Goal: Information Seeking & Learning: Learn about a topic

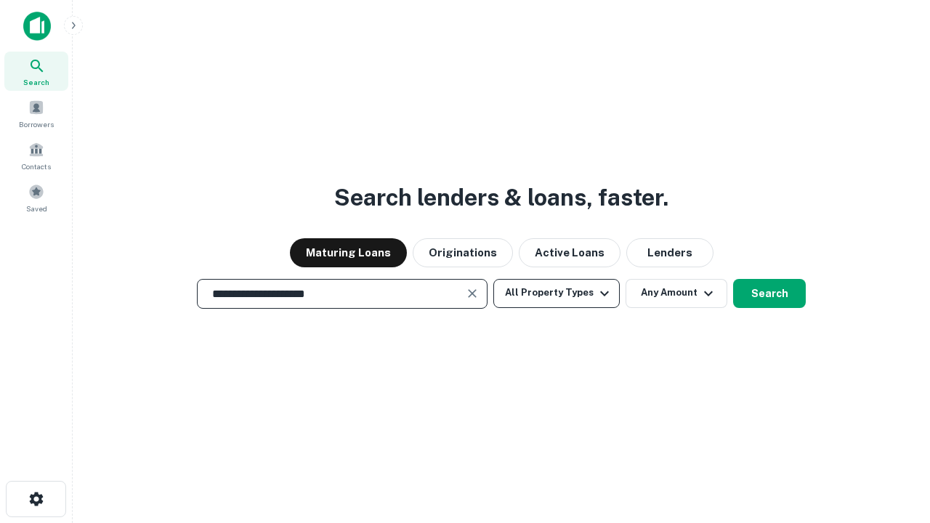
type input "**********"
click at [557, 293] on button "All Property Types" at bounding box center [556, 293] width 126 height 29
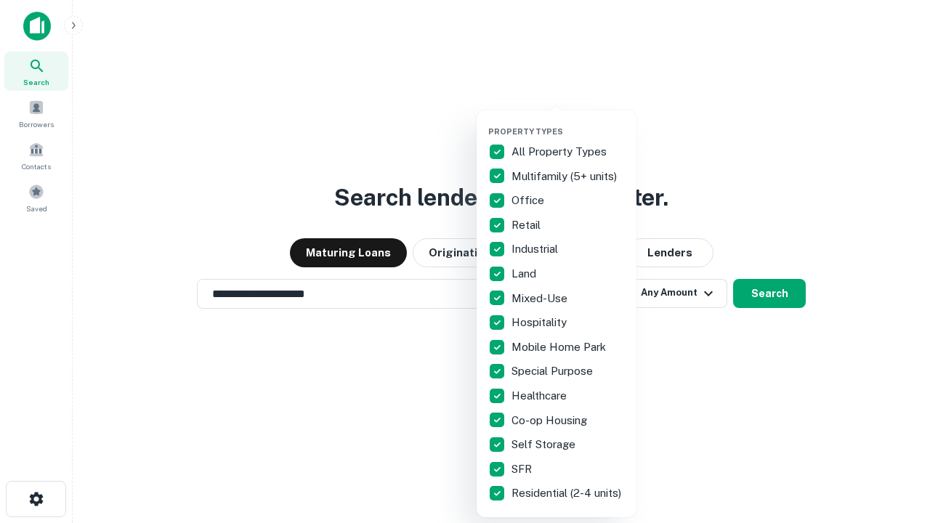
click at [568, 122] on button "button" at bounding box center [568, 122] width 160 height 1
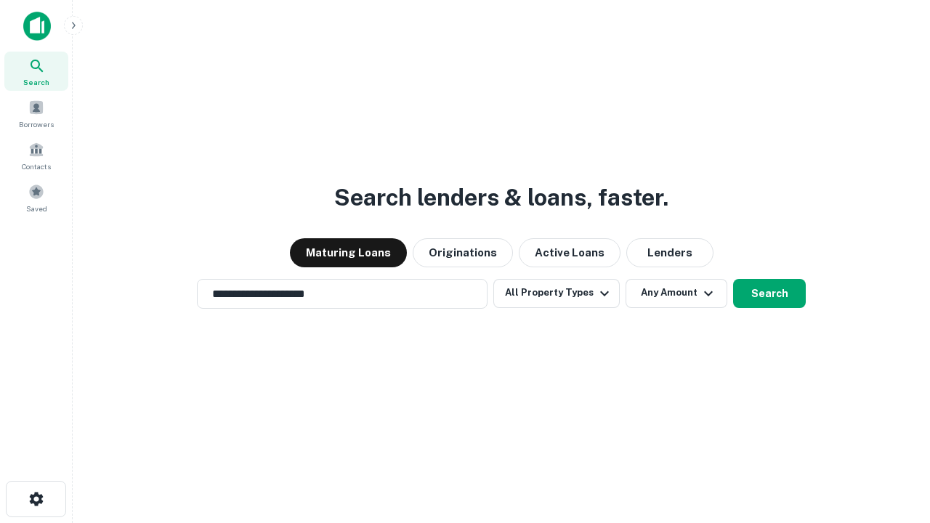
scroll to position [23, 0]
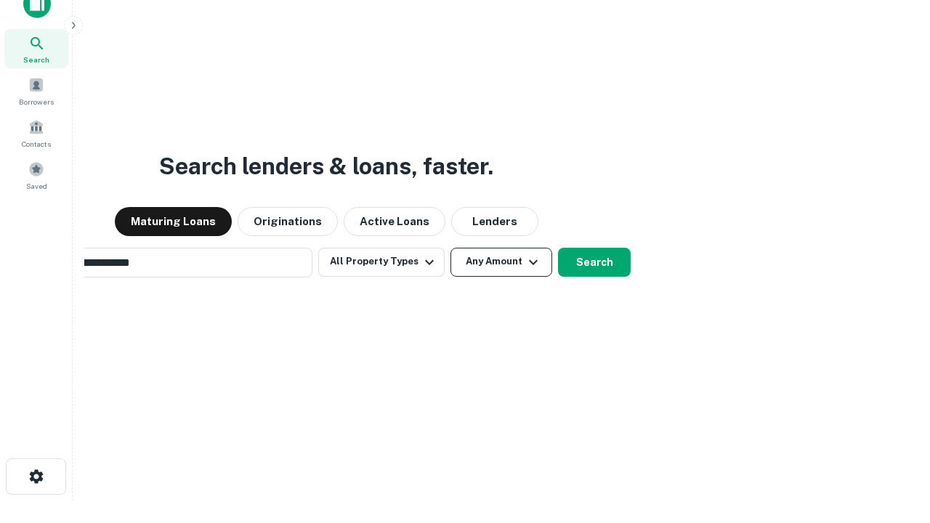
click at [450, 248] on button "Any Amount" at bounding box center [501, 262] width 102 height 29
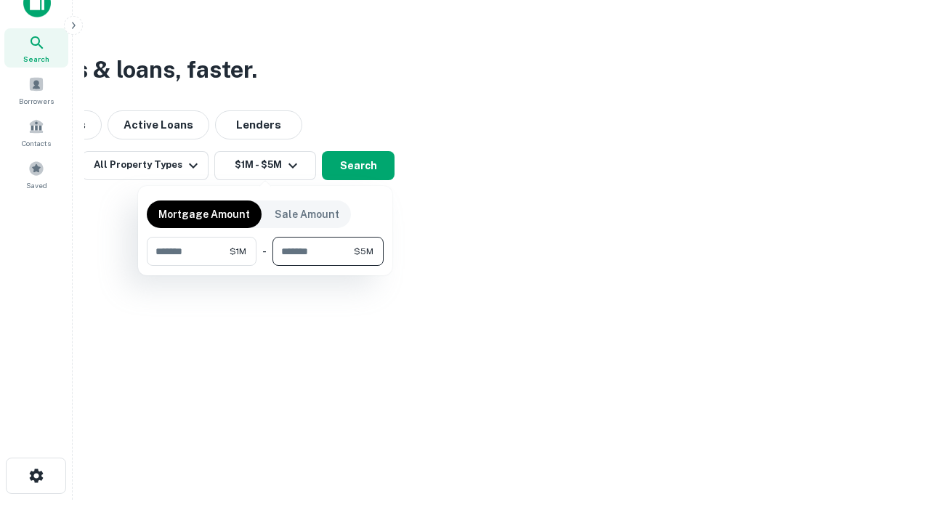
type input "*******"
click at [265, 266] on button "button" at bounding box center [265, 266] width 237 height 1
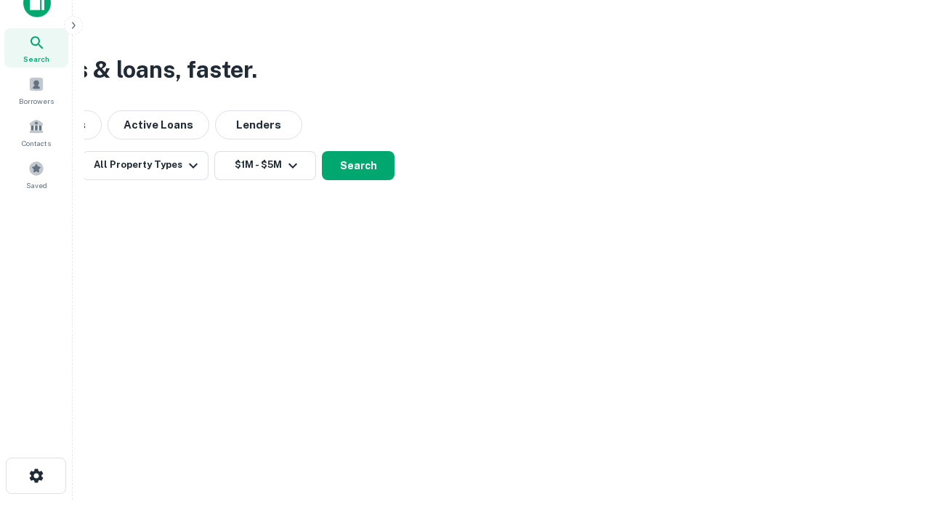
scroll to position [9, 268]
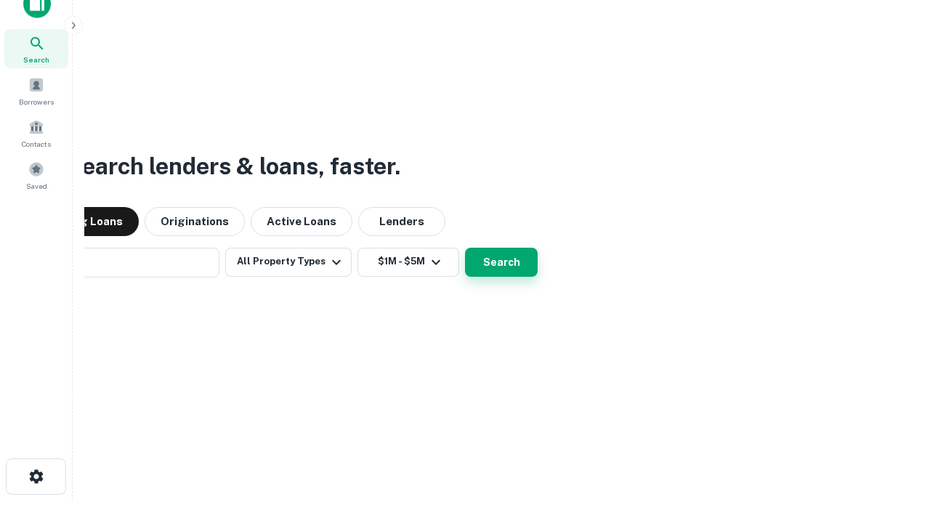
click at [465, 248] on button "Search" at bounding box center [501, 262] width 73 height 29
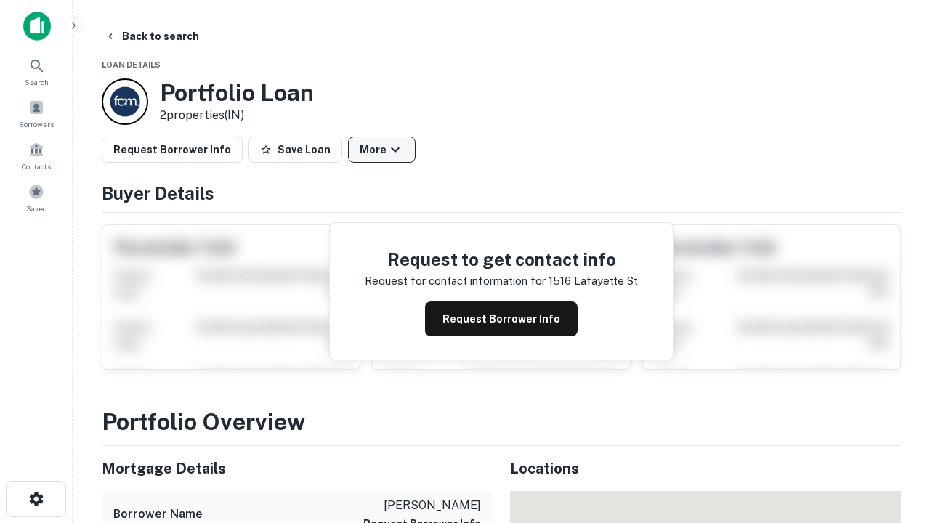
click at [381, 150] on button "More" at bounding box center [382, 150] width 68 height 26
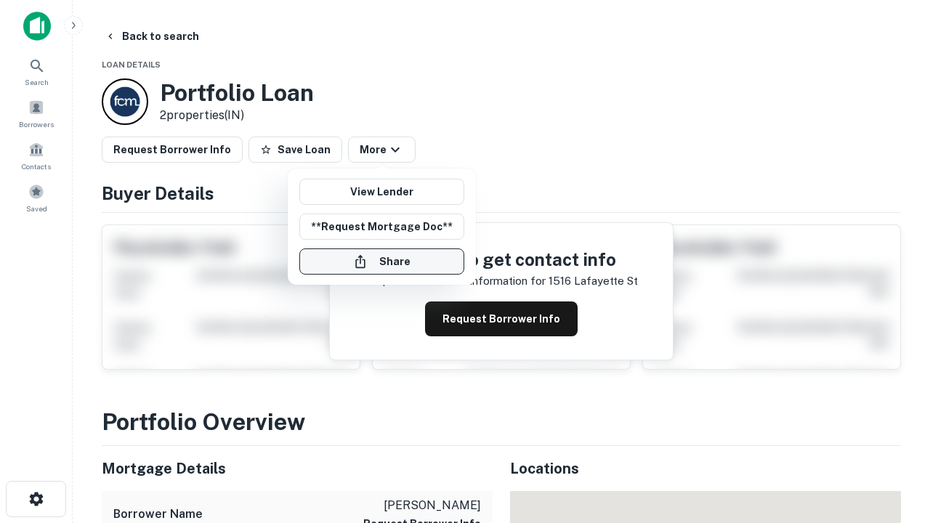
click at [381, 262] on button "Share" at bounding box center [381, 261] width 165 height 26
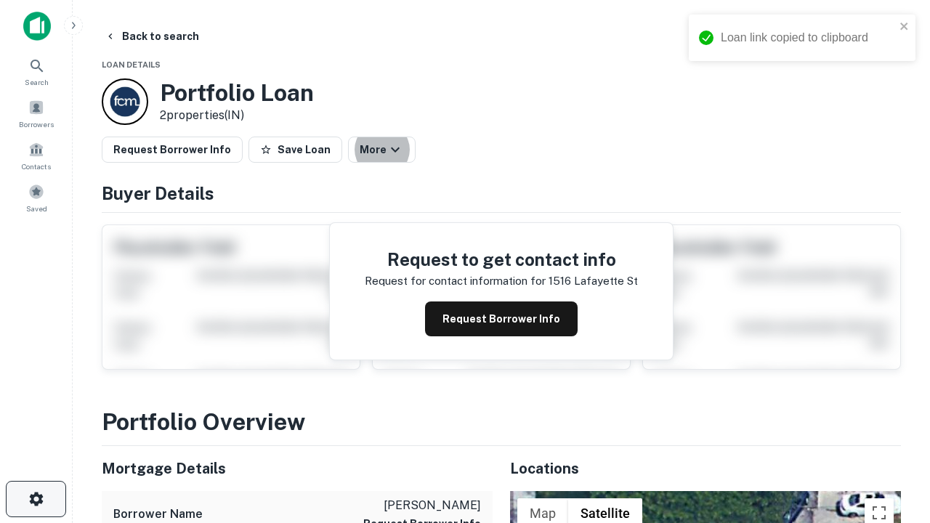
click at [36, 499] on icon "button" at bounding box center [36, 498] width 17 height 17
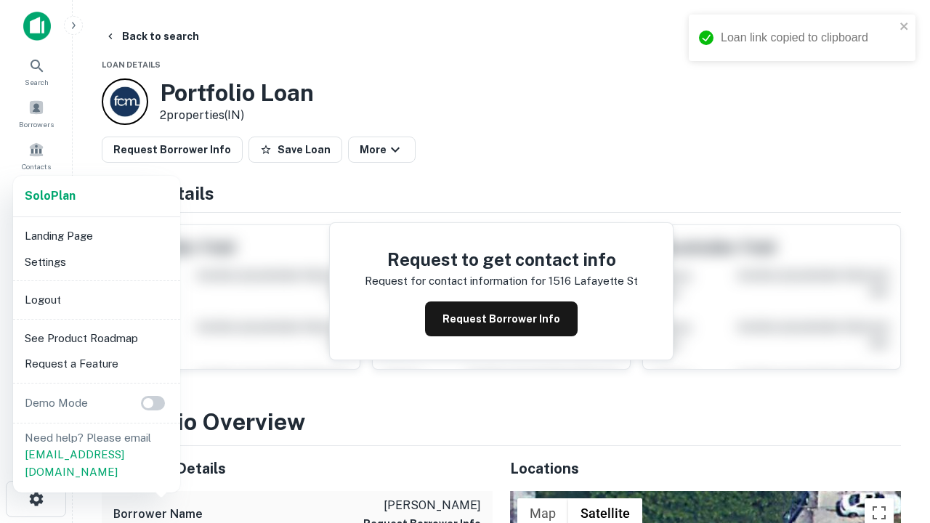
click at [96, 299] on li "Logout" at bounding box center [96, 300] width 155 height 26
